Goal: Information Seeking & Learning: Learn about a topic

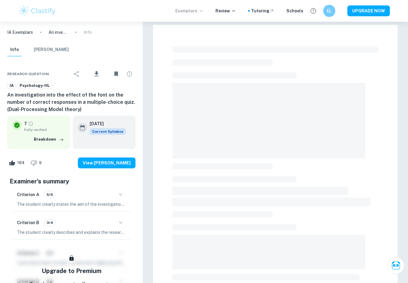
click at [203, 10] on icon at bounding box center [201, 10] width 5 height 5
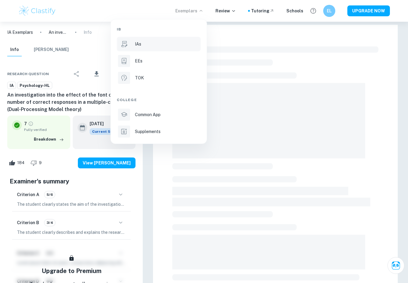
click at [141, 45] on div "IAs" at bounding box center [167, 44] width 65 height 7
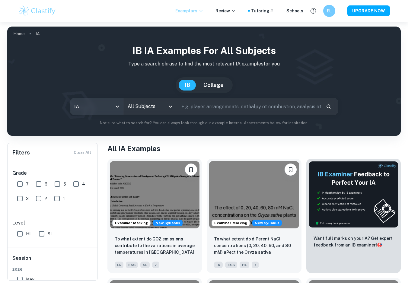
click at [90, 109] on body "We value your privacy We use cookies to enhance your browsing experience, serve…" at bounding box center [204, 163] width 408 height 283
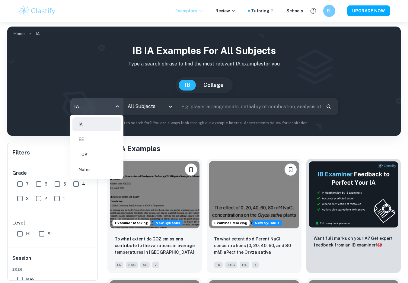
click at [143, 110] on div at bounding box center [204, 141] width 408 height 283
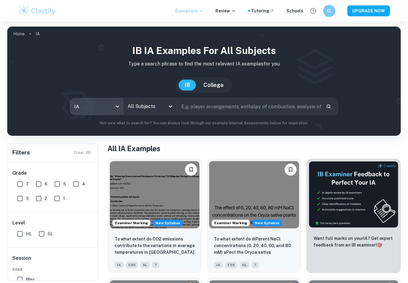
click at [146, 109] on input "All Subjects" at bounding box center [145, 106] width 39 height 11
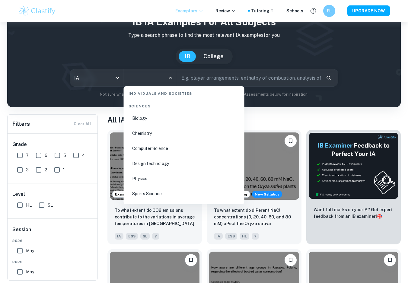
scroll to position [933, 0]
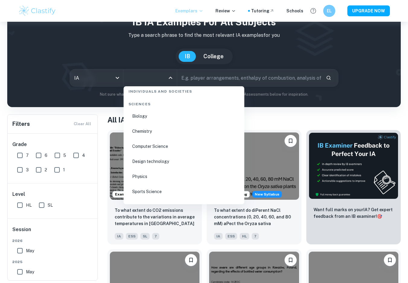
click at [146, 120] on li "Biology" at bounding box center [184, 116] width 116 height 14
type input "Biology"
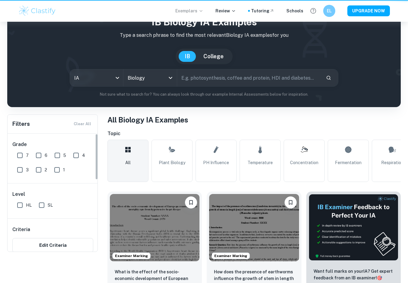
click at [20, 162] on input "7" at bounding box center [20, 155] width 12 height 12
checkbox input "true"
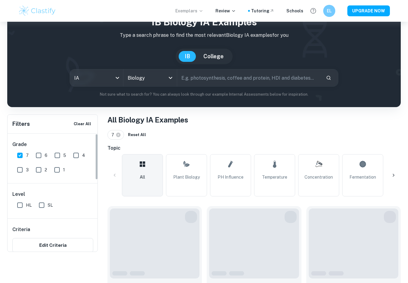
click at [20, 211] on input "HL" at bounding box center [20, 205] width 12 height 12
checkbox input "true"
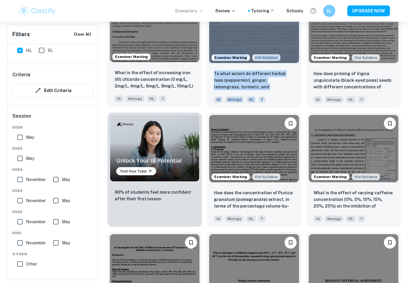
scroll to position [359, 0]
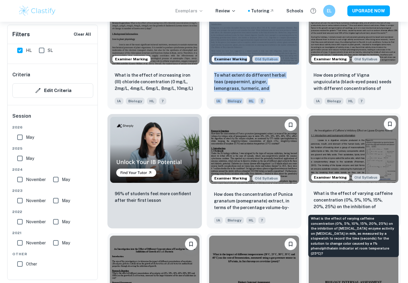
click at [367, 190] on p "What is the effect of varying caffeine concentration (0%, 5%, 10%, 15%, 20%, 25…" at bounding box center [354, 200] width 80 height 21
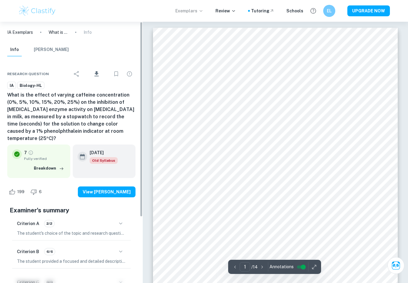
click at [115, 74] on icon "Bookmark" at bounding box center [116, 73] width 7 height 7
click at [116, 73] on icon "Bookmark" at bounding box center [116, 73] width 7 height 7
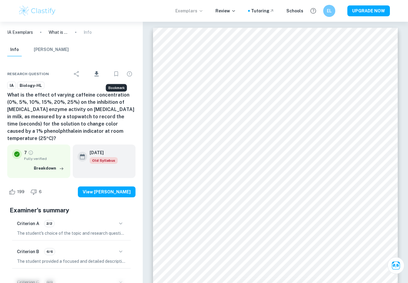
click at [116, 73] on icon "Bookmark" at bounding box center [116, 73] width 7 height 7
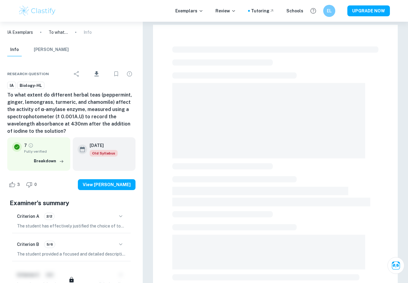
click at [115, 73] on icon "Bookmark" at bounding box center [116, 73] width 7 height 7
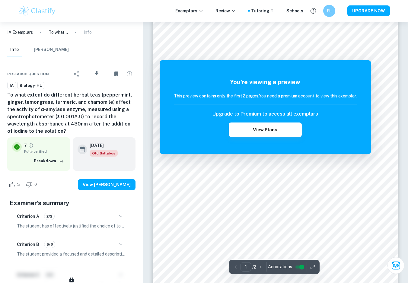
scroll to position [15, 0]
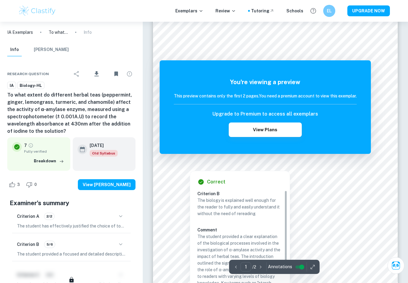
click at [363, 66] on div "You're viewing a preview This preview contains only the first 2 pages. You need…" at bounding box center [265, 107] width 211 height 94
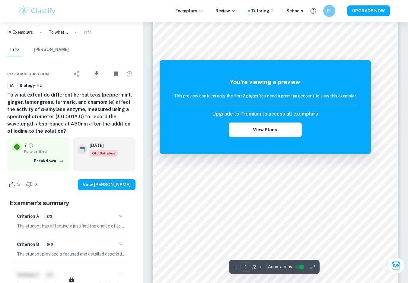
scroll to position [0, 0]
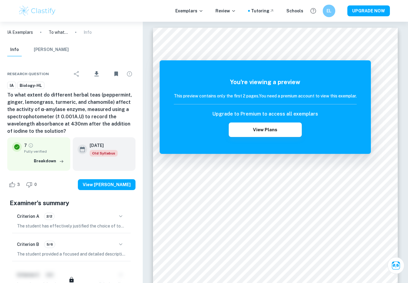
click at [325, 10] on div "EL" at bounding box center [329, 11] width 13 height 13
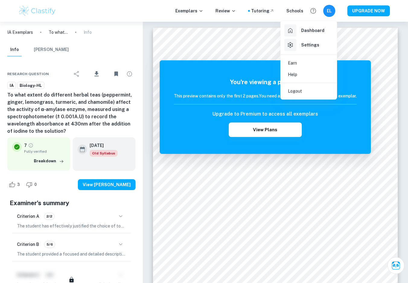
click at [321, 30] on h6 "Dashboard" at bounding box center [312, 30] width 23 height 7
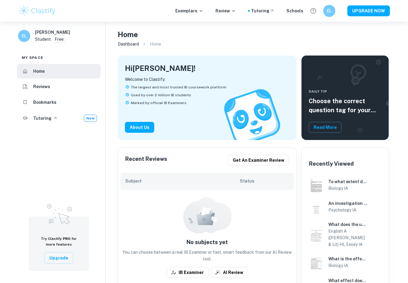
click at [55, 108] on li "Bookmarks" at bounding box center [59, 102] width 84 height 14
